Goal: Find specific page/section: Find specific page/section

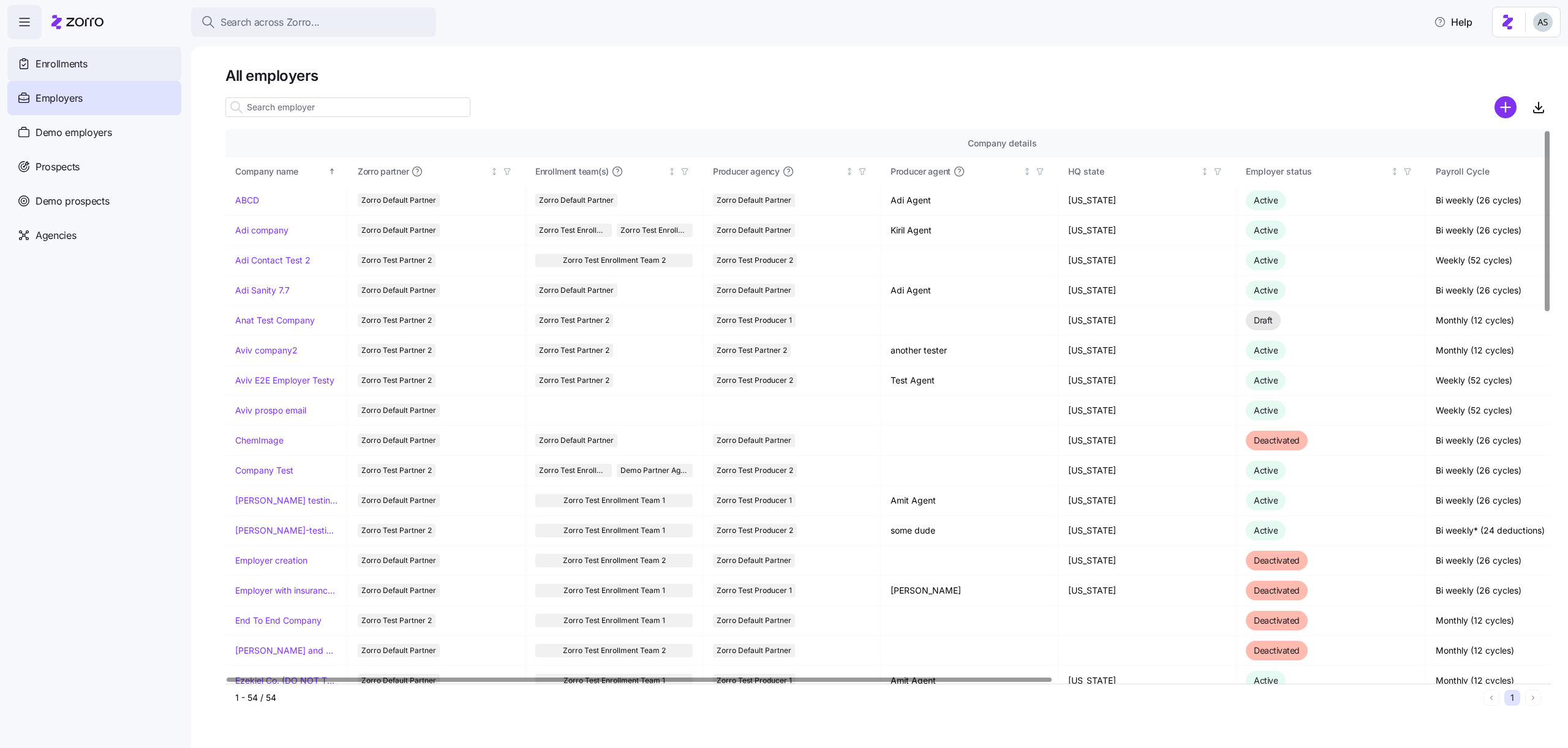
click at [101, 72] on div "Enrollments" at bounding box center [94, 64] width 174 height 34
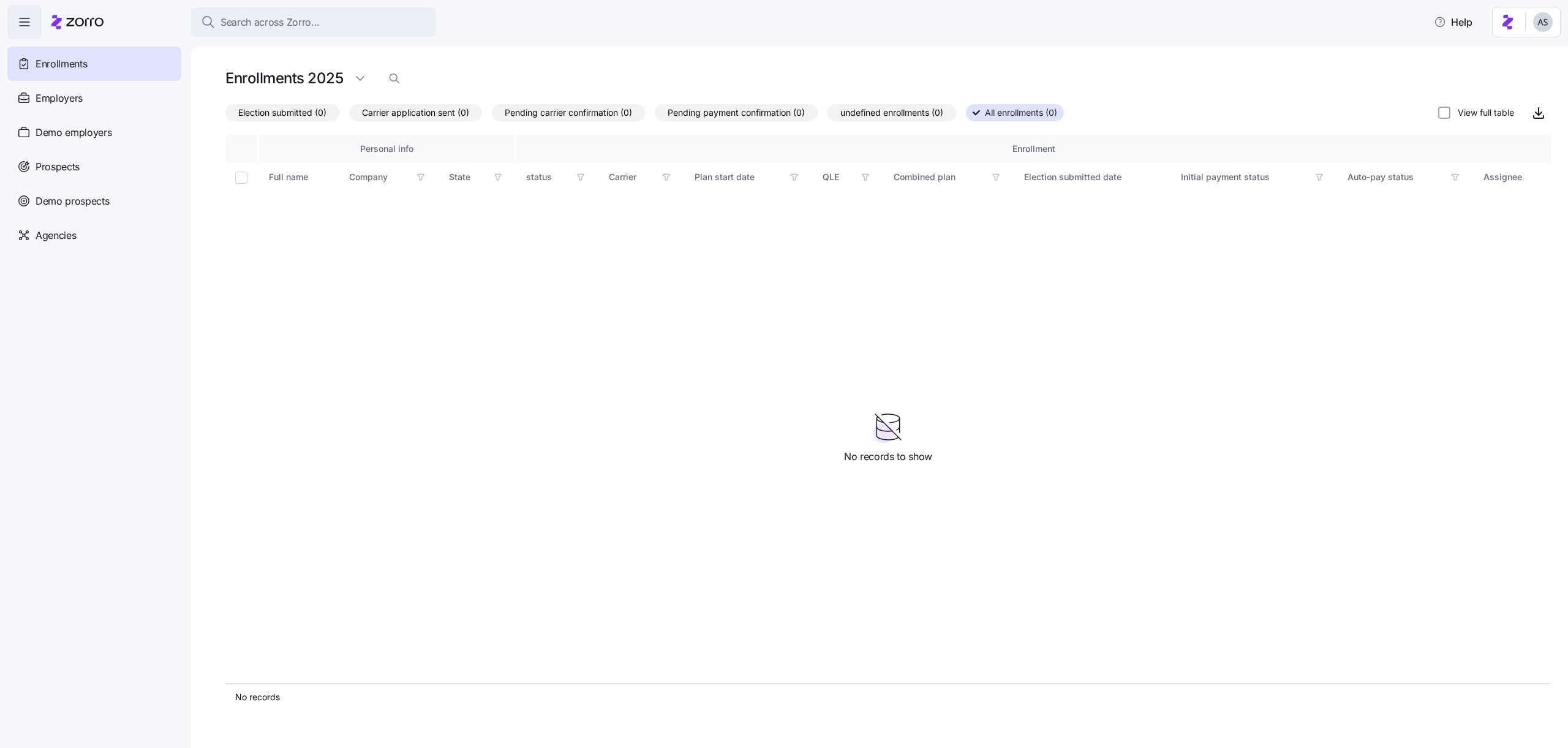
click at [923, 117] on span "undefined enrollments (0)" at bounding box center [892, 112] width 103 height 16
click at [828, 116] on input "undefined enrollments (0)" at bounding box center [828, 116] width 0 height 0
click at [1549, 27] on html "Search across Zorro... Help Enrollments Employers Demo employers Prospects Demo…" at bounding box center [784, 370] width 1568 height 740
click at [1513, 77] on div "Log out" at bounding box center [1511, 75] width 47 height 13
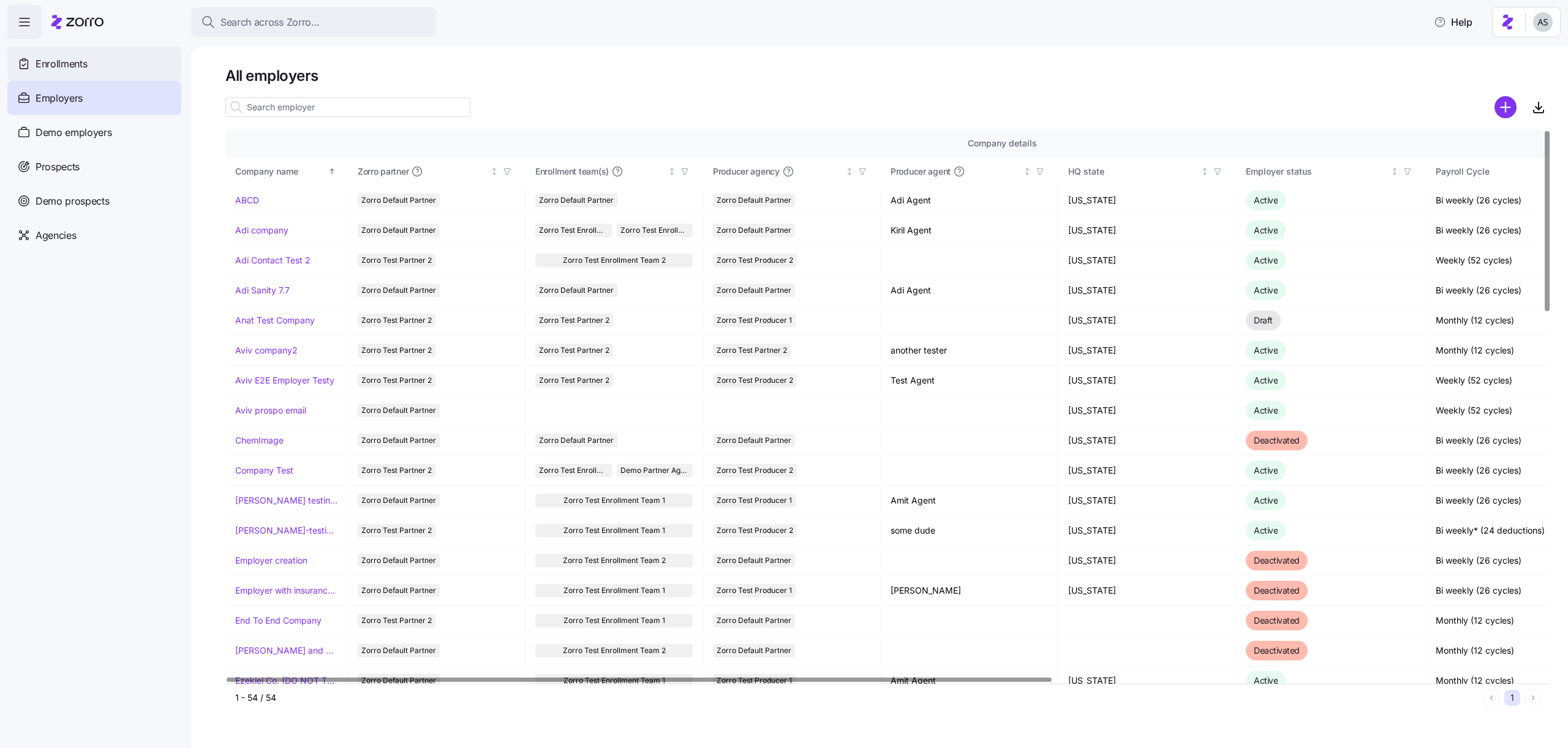
click at [91, 68] on div "Enrollments" at bounding box center [94, 64] width 174 height 34
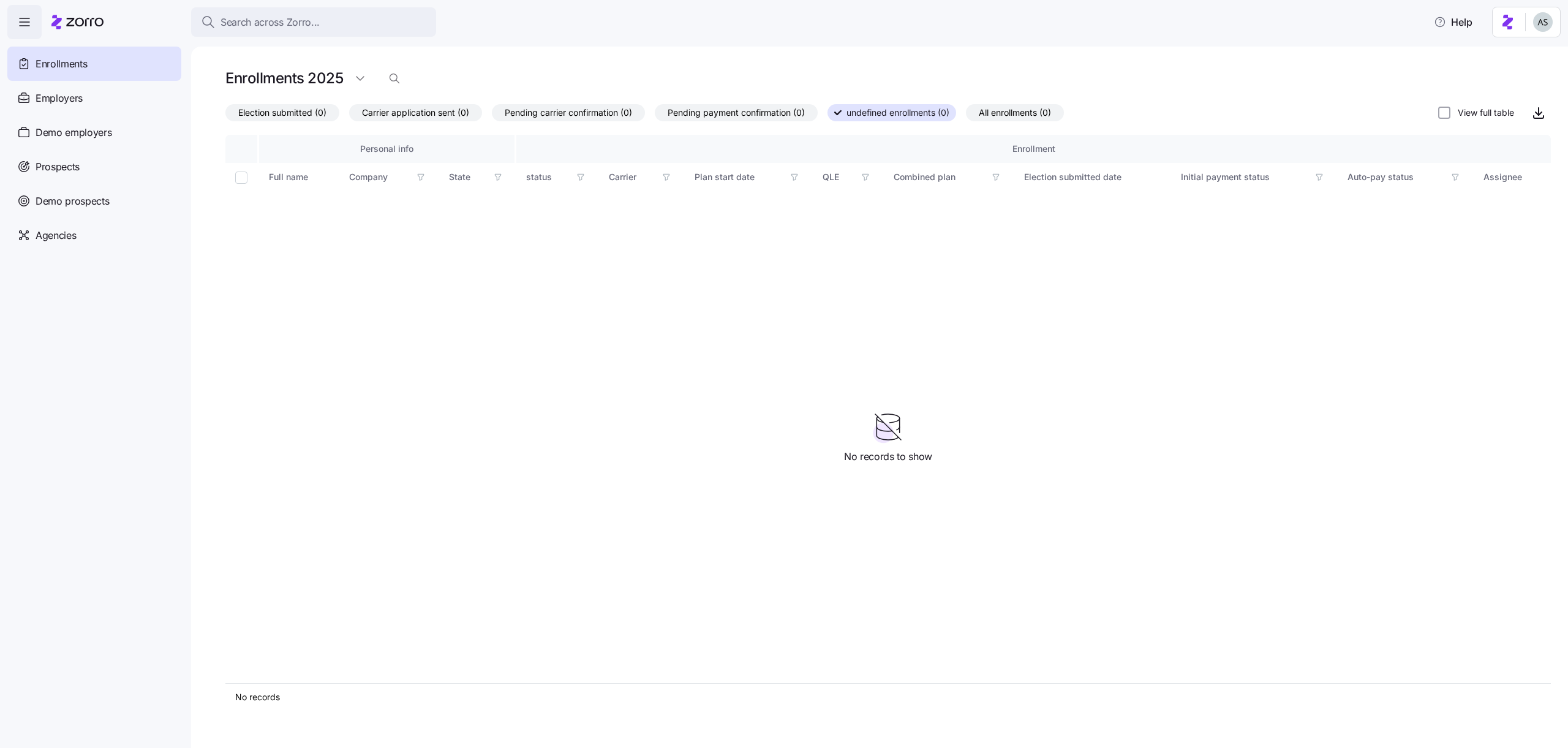
click at [1061, 117] on label "All enrollments (0)" at bounding box center [1015, 113] width 98 height 17
click at [966, 116] on input "All enrollments (0)" at bounding box center [966, 116] width 0 height 0
click at [65, 73] on div "Enrollments" at bounding box center [94, 64] width 174 height 34
click at [64, 113] on div "Employers" at bounding box center [94, 98] width 174 height 34
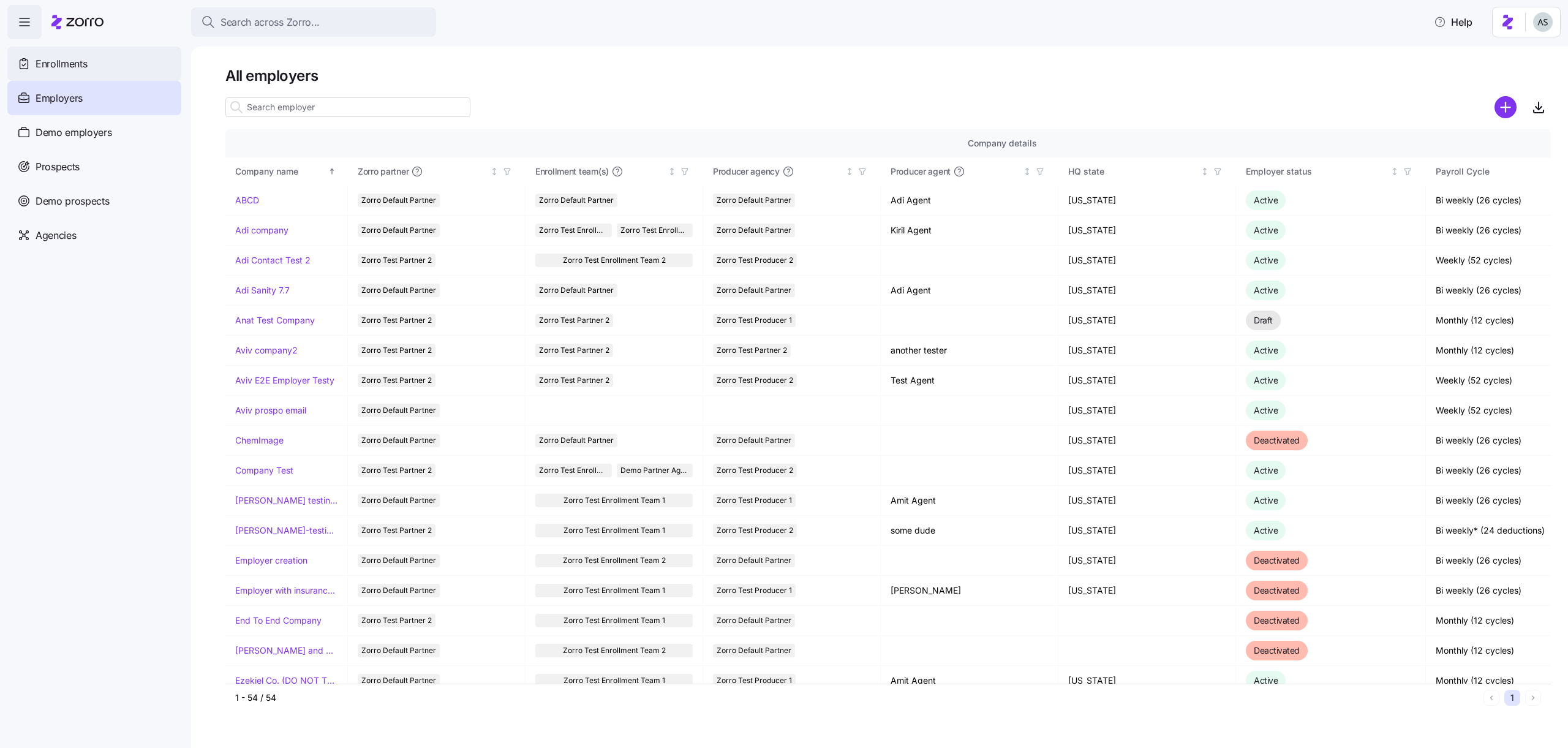
click at [70, 73] on div "Enrollments" at bounding box center [94, 64] width 174 height 34
